Goal: Task Accomplishment & Management: Complete application form

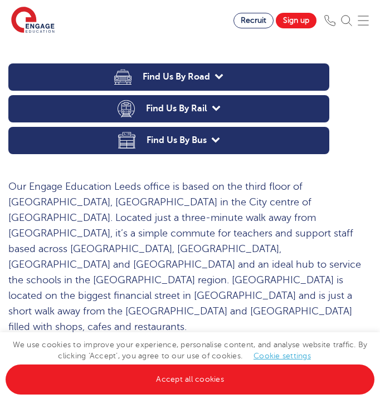
scroll to position [539, 0]
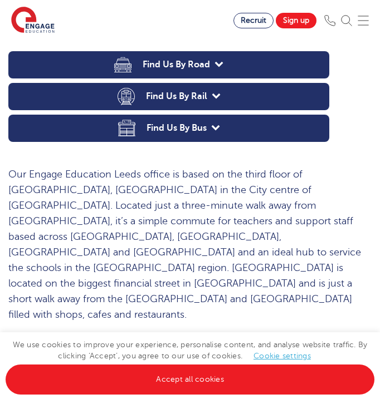
click at [175, 395] on div "We use cookies to improve your experience, personalise content, and analyse web…" at bounding box center [190, 368] width 380 height 72
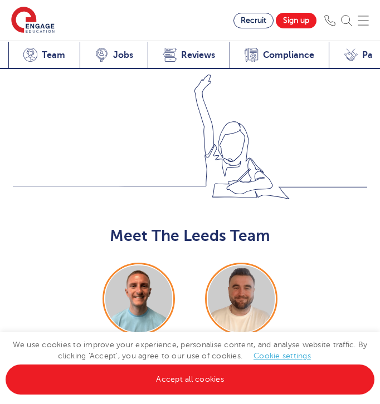
scroll to position [1392, 0]
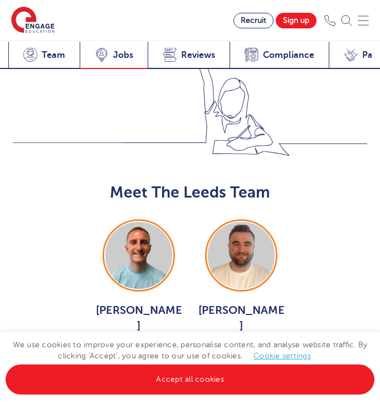
click at [116, 57] on span "Jobs" at bounding box center [123, 55] width 20 height 11
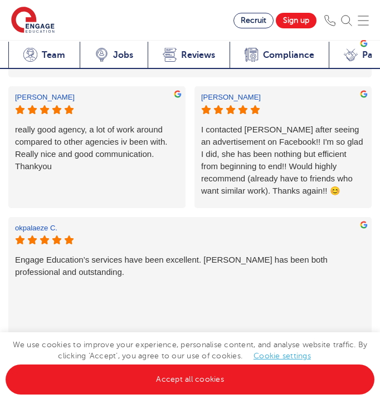
scroll to position [1958, 0]
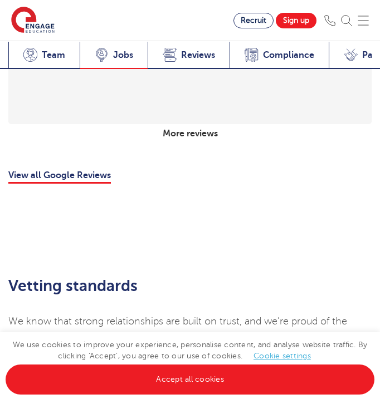
click at [115, 51] on span "Jobs" at bounding box center [123, 55] width 20 height 11
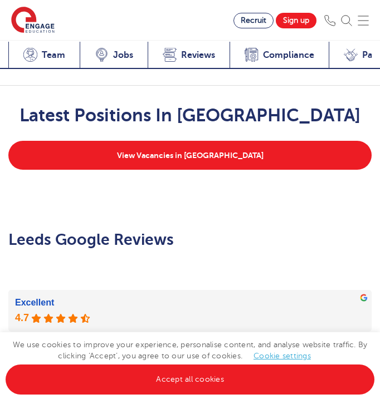
scroll to position [1725, 0]
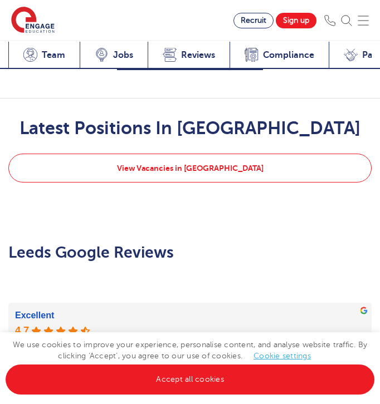
click at [132, 166] on link "View Vacancies in Leeds" at bounding box center [189, 168] width 363 height 29
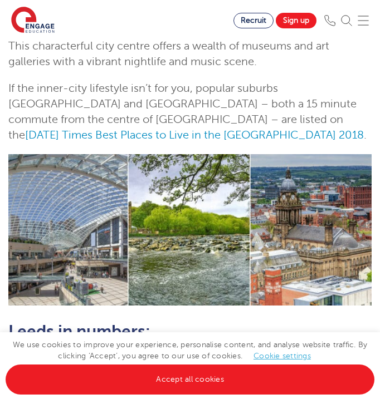
scroll to position [327, 0]
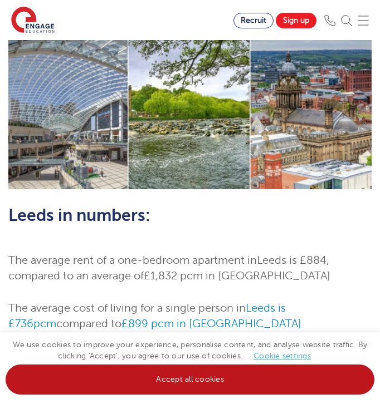
click at [186, 380] on link "Accept all cookies" at bounding box center [190, 380] width 369 height 30
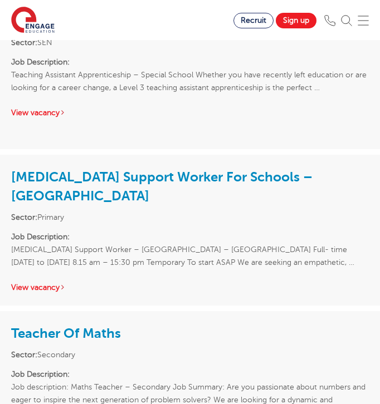
scroll to position [1725, 0]
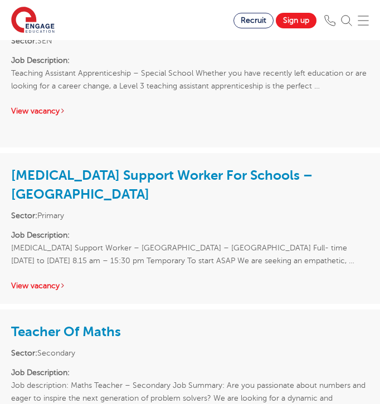
click at [84, 168] on link "Autism Support Worker For Schools – North And East Leeds" at bounding box center [161, 185] width 301 height 35
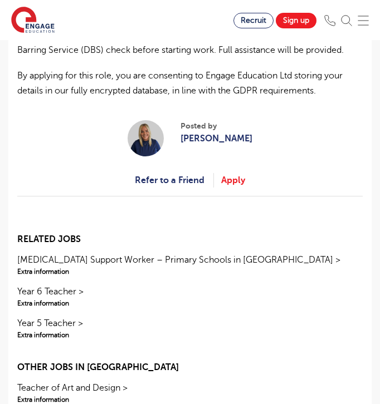
scroll to position [1449, 0]
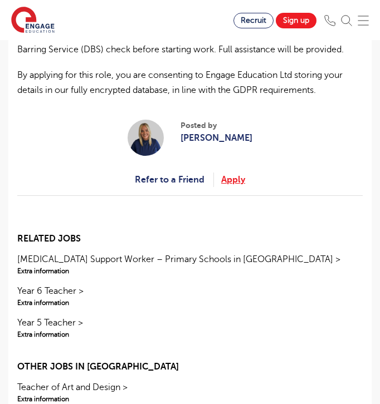
click at [232, 173] on link "Apply" at bounding box center [233, 180] width 24 height 14
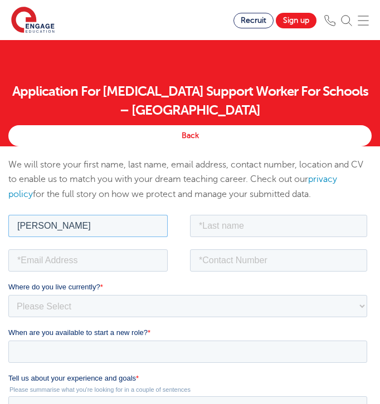
type input "Ellen"
type input "Sharples"
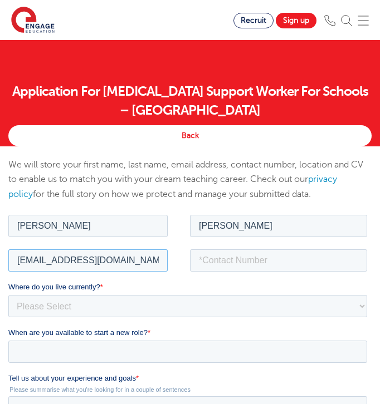
type input "ellensharples33@icloud.com"
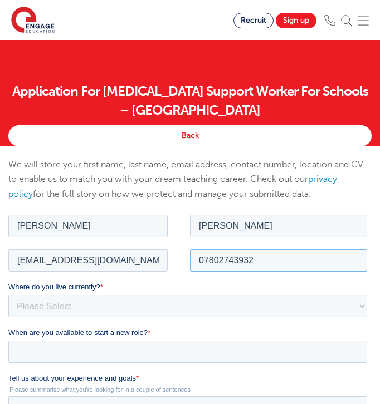
type input "07802743932"
select select "UK"
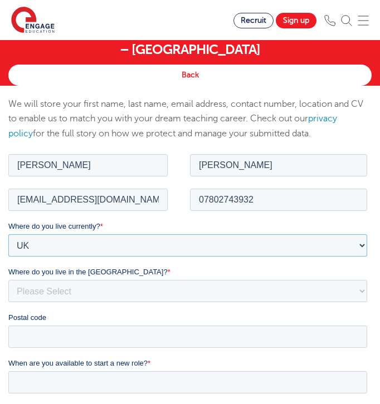
scroll to position [99, 0]
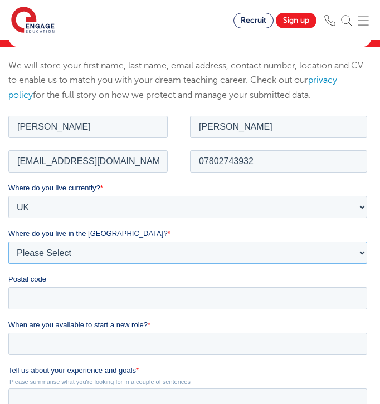
select select "West Yorkshire"
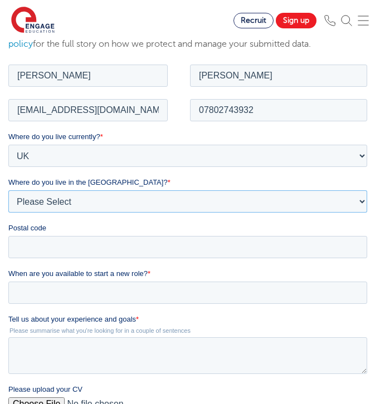
scroll to position [151, 0]
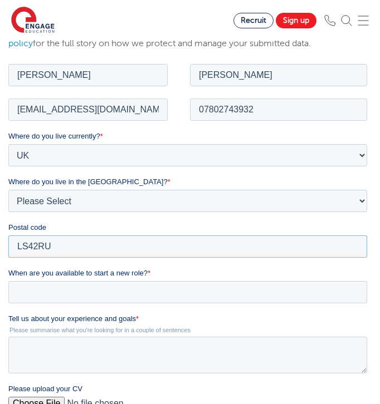
type input "LS42RU"
click at [32, 291] on input "When are you available to start a new role? *" at bounding box center [187, 292] width 359 height 22
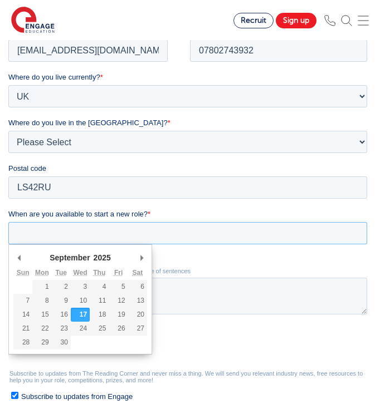
scroll to position [217, 0]
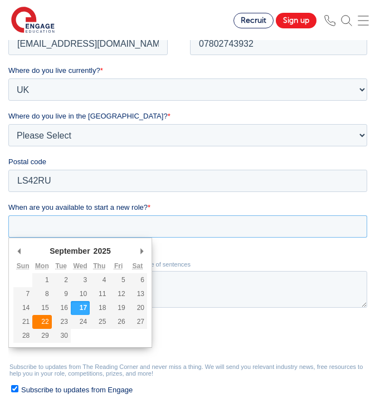
type div "2025-09-22"
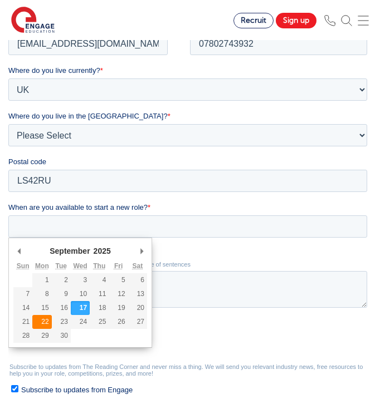
type input "2025/09/22"
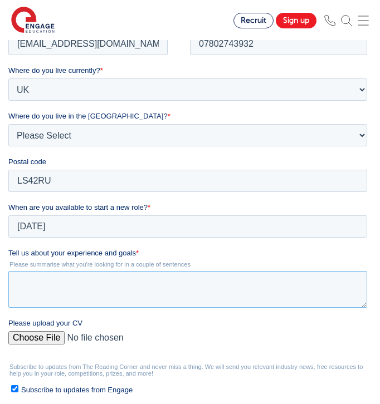
click at [46, 281] on textarea "Tell us about your experience and goals *" at bounding box center [187, 289] width 359 height 37
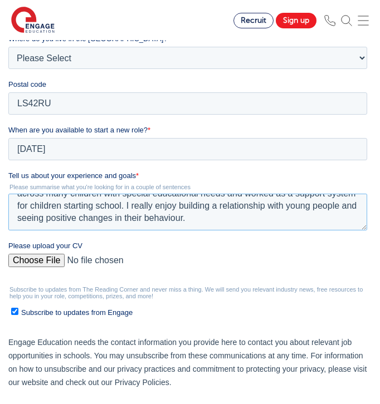
scroll to position [297, 0]
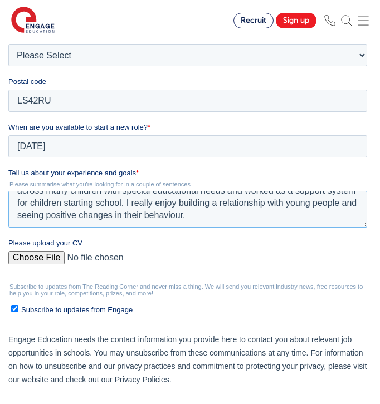
type textarea "I have previous experience working with children in an afterschool club, here I…"
click at [38, 258] on input "Please upload your CV" at bounding box center [187, 262] width 359 height 22
type input "C:\fakepath\Ellen Sharples- cv.pdf"
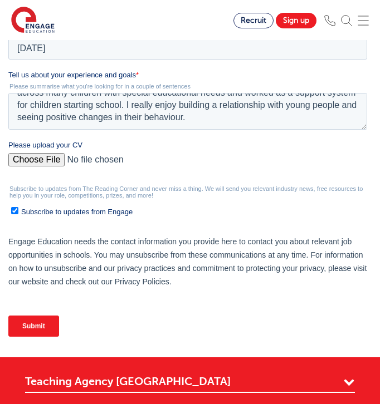
scroll to position [395, 0]
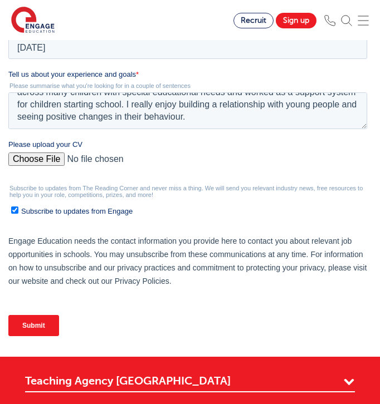
click at [19, 327] on input "Submit" at bounding box center [33, 325] width 51 height 21
